Goal: Task Accomplishment & Management: Manage account settings

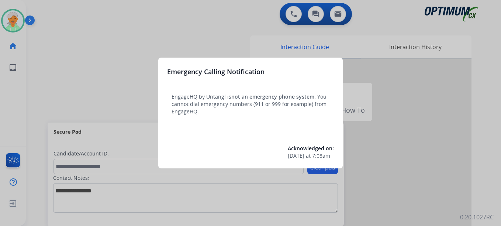
click at [12, 18] on div at bounding box center [250, 113] width 501 height 226
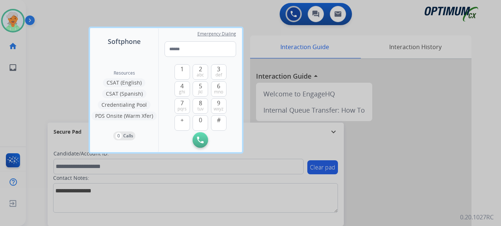
click at [13, 20] on div at bounding box center [250, 113] width 501 height 226
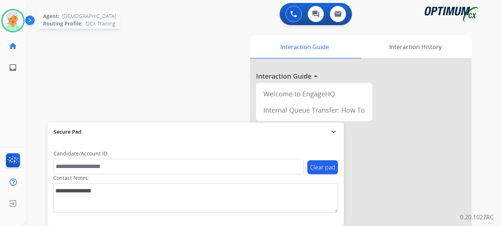
click at [14, 21] on img at bounding box center [13, 20] width 21 height 21
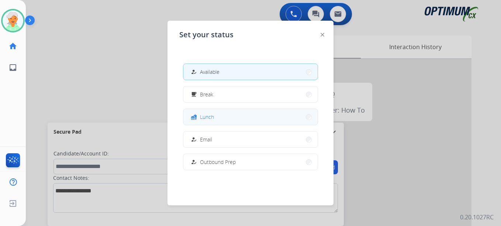
click at [209, 115] on span "Lunch" at bounding box center [207, 117] width 14 height 8
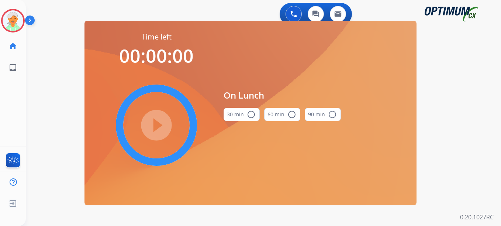
click at [250, 110] on mat-icon "radio_button_unchecked" at bounding box center [251, 114] width 9 height 9
click at [138, 124] on div "play_circle_filled" at bounding box center [156, 125] width 111 height 111
click at [157, 124] on mat-icon "play_circle_filled" at bounding box center [156, 125] width 9 height 9
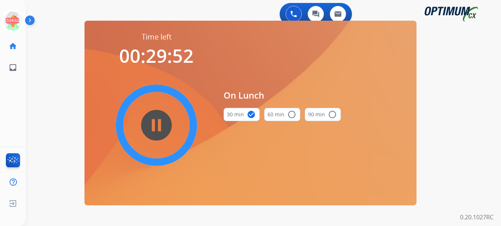
drag, startPoint x: 458, startPoint y: 61, endPoint x: 425, endPoint y: 32, distance: 43.4
click at [455, 57] on div "swap_horiz Break voice bridge close_fullscreen Connect 3-Way Call merge_type Se…" at bounding box center [255, 44] width 458 height 35
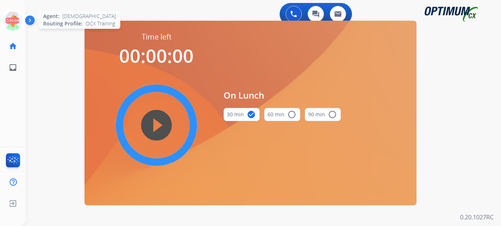
click at [8, 27] on icon at bounding box center [13, 21] width 24 height 24
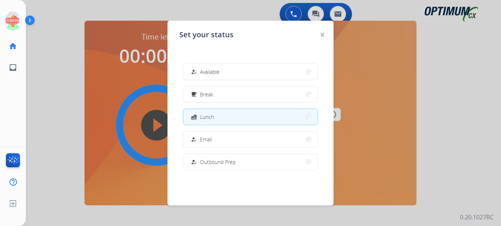
click at [218, 140] on button "how_to_reg Email" at bounding box center [250, 139] width 134 height 16
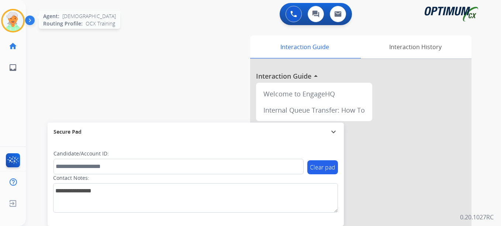
click at [4, 17] on img at bounding box center [13, 20] width 21 height 21
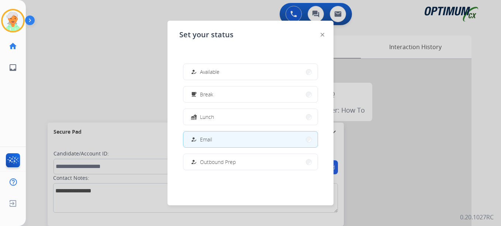
click at [221, 140] on button "how_to_reg Email" at bounding box center [250, 139] width 134 height 16
